Goal: Information Seeking & Learning: Learn about a topic

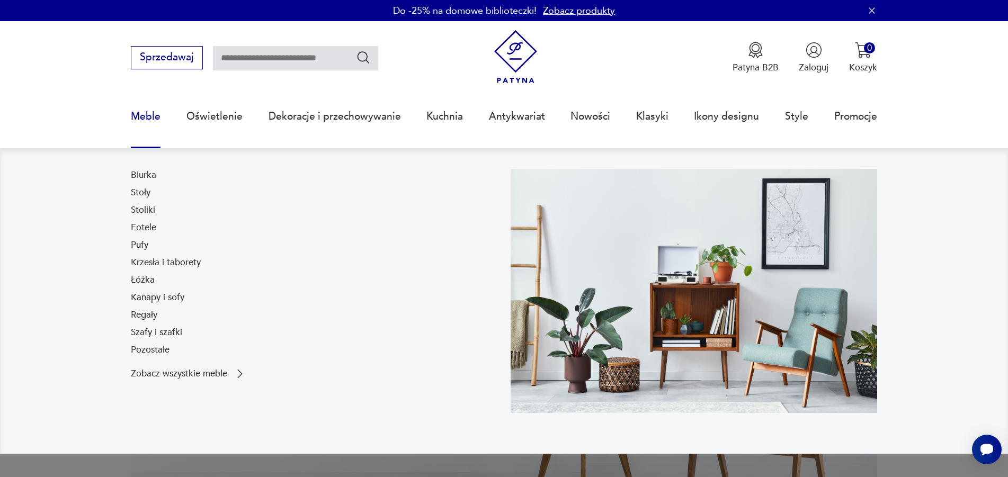
click at [153, 114] on link "Meble" at bounding box center [146, 116] width 30 height 49
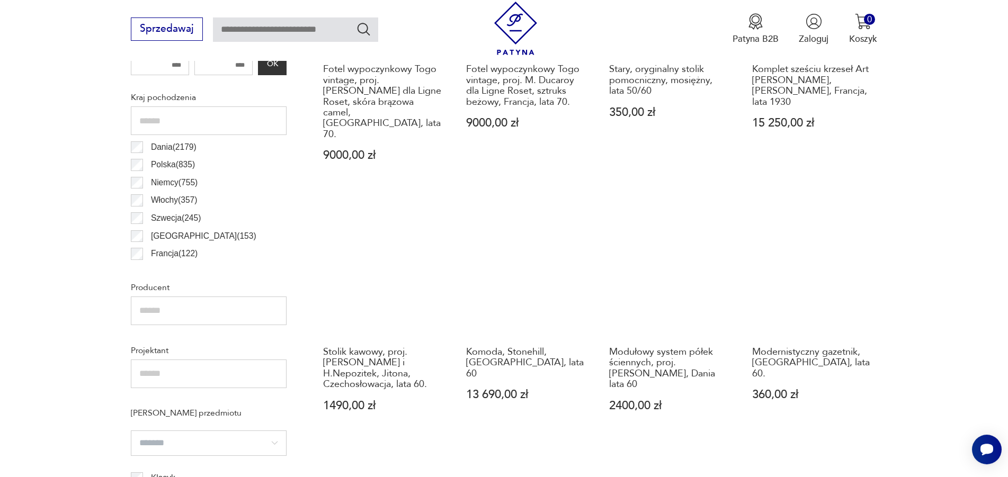
scroll to position [629, 0]
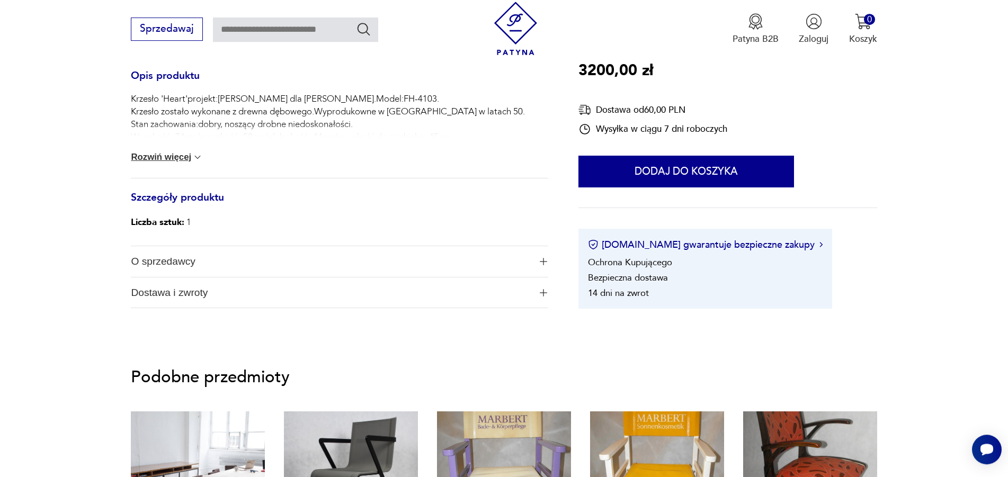
scroll to position [594, 0]
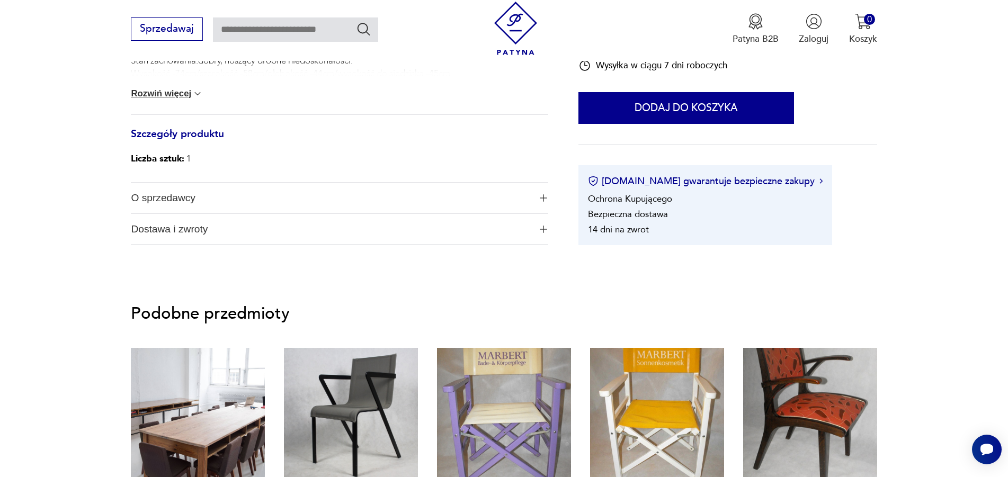
click at [188, 193] on span "O sprzedawcy" at bounding box center [330, 198] width 399 height 31
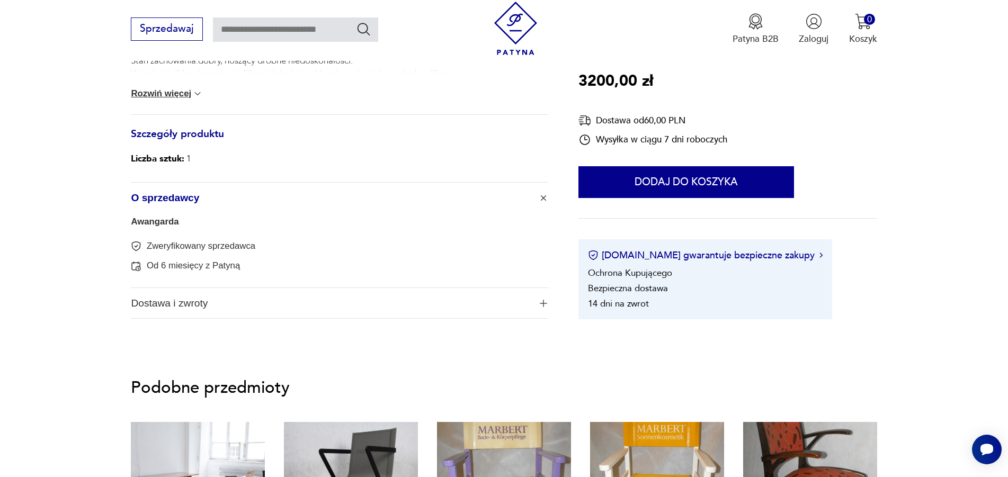
click at [157, 226] on link "Awangarda" at bounding box center [155, 222] width 48 height 10
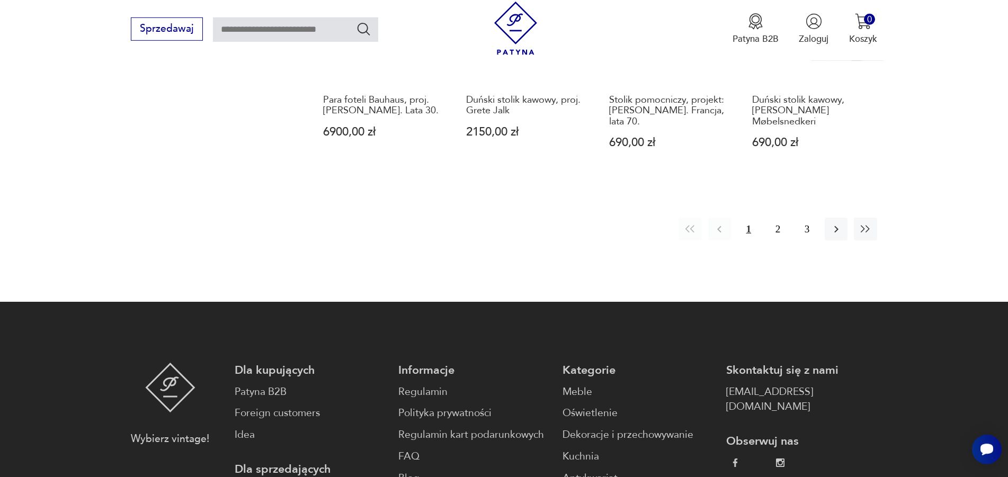
scroll to position [1274, 0]
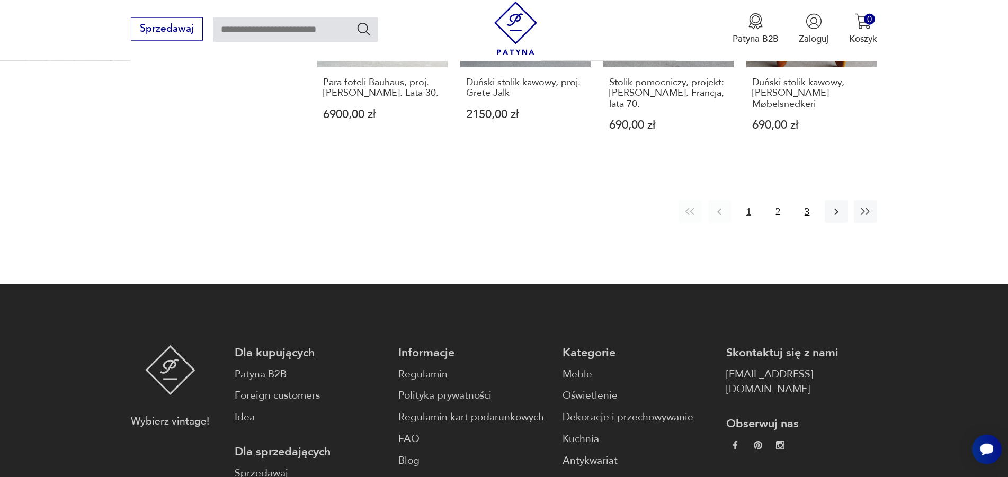
click at [811, 200] on button "3" at bounding box center [807, 211] width 23 height 23
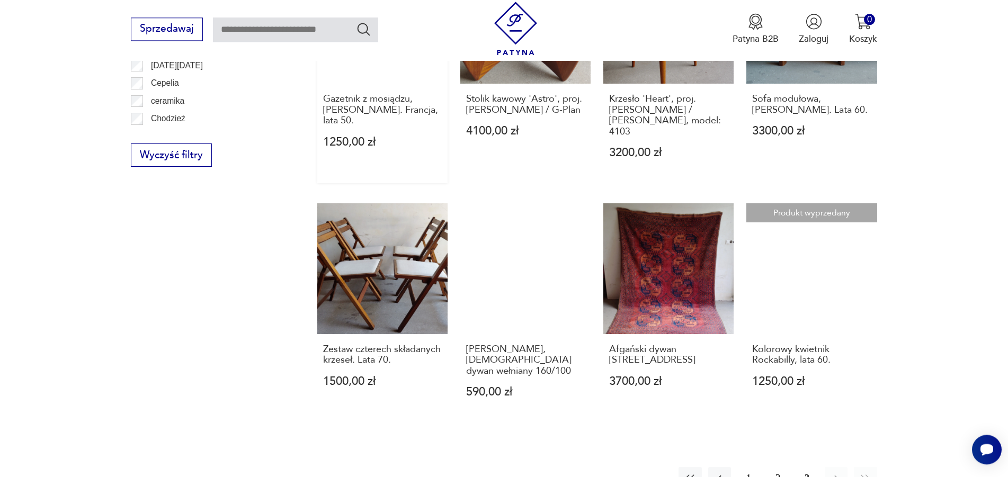
scroll to position [878, 0]
